Goal: Task Accomplishment & Management: Use online tool/utility

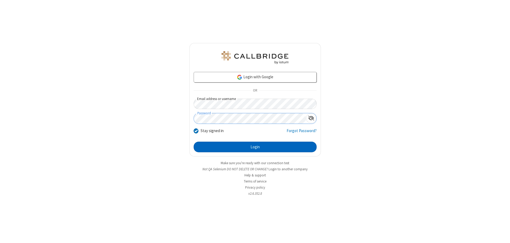
click at [255, 147] on button "Login" at bounding box center [255, 147] width 123 height 11
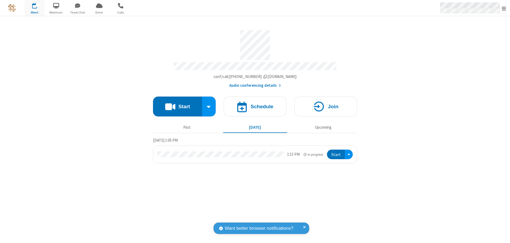
click at [504, 8] on span "Open menu" at bounding box center [504, 8] width 4 height 5
click at [99, 12] on span "Drive" at bounding box center [99, 12] width 20 height 5
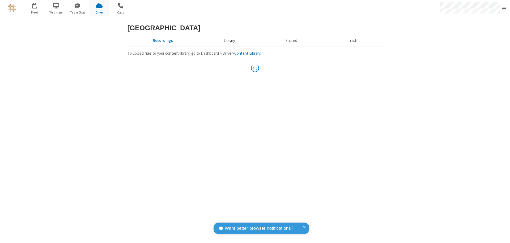
click at [228, 46] on button "Library" at bounding box center [229, 41] width 62 height 10
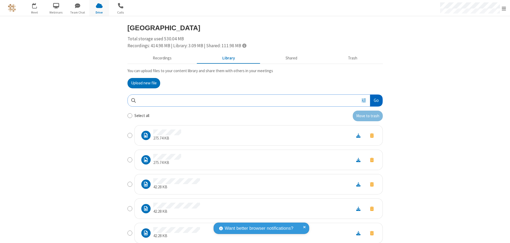
click at [374, 100] on button "Go" at bounding box center [376, 101] width 12 height 12
click at [142, 83] on button "Upload new file" at bounding box center [144, 83] width 33 height 11
